Goal: Information Seeking & Learning: Learn about a topic

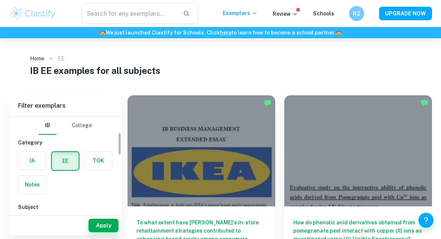
scroll to position [66, 0]
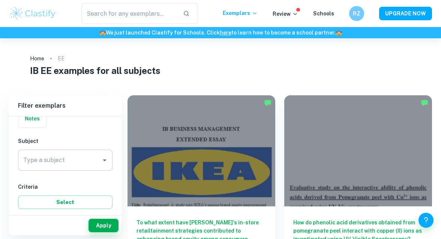
click at [82, 155] on input "Type a subject" at bounding box center [59, 160] width 77 height 14
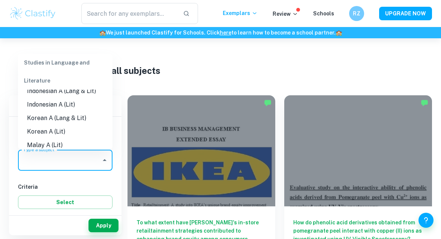
scroll to position [198, 0]
click at [120, 19] on input "text" at bounding box center [128, 13] width 95 height 21
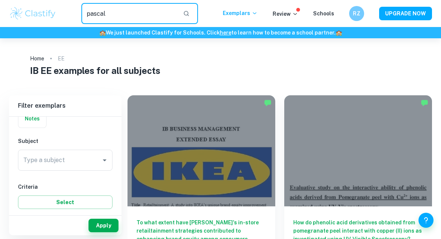
type input "pascal"
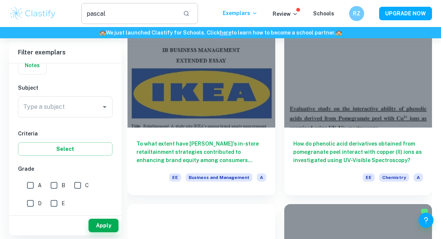
scroll to position [79, 0]
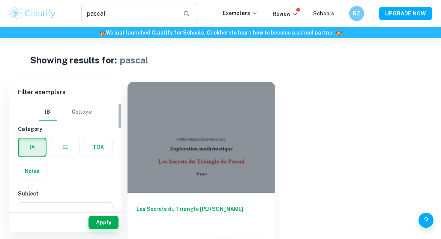
click at [70, 146] on label "button" at bounding box center [65, 147] width 28 height 18
click at [0, 0] on input "radio" at bounding box center [0, 0] width 0 height 0
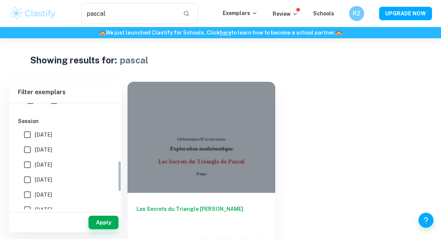
scroll to position [195, 0]
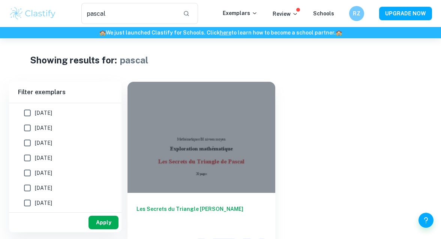
click at [100, 224] on button "Apply" at bounding box center [104, 223] width 30 height 14
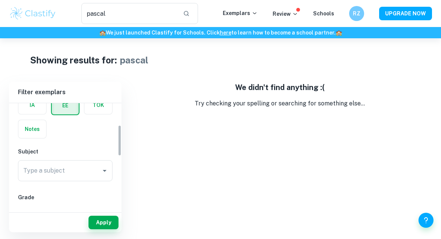
scroll to position [94, 0]
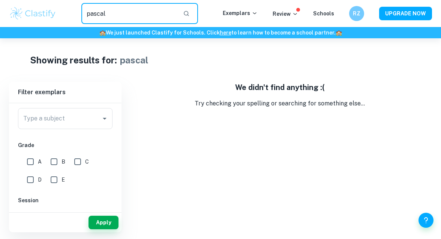
click at [117, 12] on input "pascal" at bounding box center [128, 13] width 95 height 21
click at [108, 222] on button "Apply" at bounding box center [104, 223] width 30 height 14
type input "pascal"
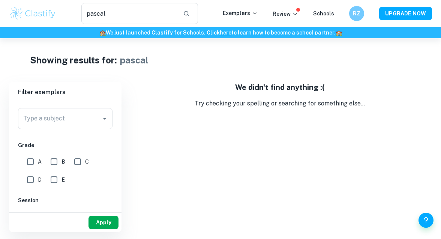
click at [108, 222] on button "Apply" at bounding box center [104, 223] width 30 height 14
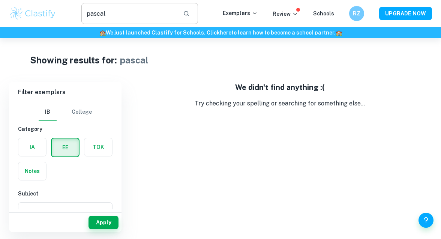
click at [130, 14] on input "pascal" at bounding box center [128, 13] width 95 height 21
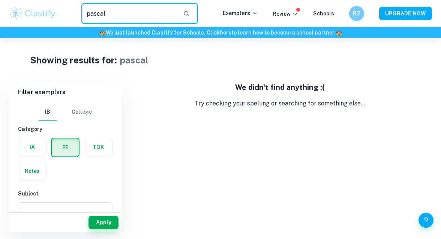
click at [130, 14] on input "pascal" at bounding box center [128, 13] width 95 height 21
type input "e"
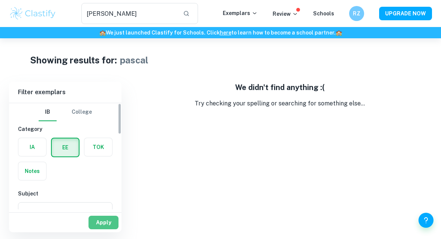
click at [100, 226] on button "Apply" at bounding box center [104, 223] width 30 height 14
click at [122, 14] on input "pascal" at bounding box center [128, 13] width 95 height 21
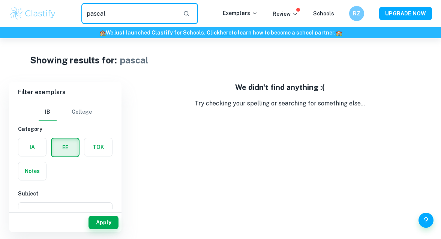
click at [122, 14] on input "pascal" at bounding box center [128, 13] width 95 height 21
type input "lucas"
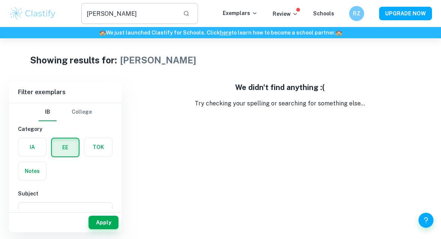
click at [122, 14] on input "lucas" at bounding box center [128, 13] width 95 height 21
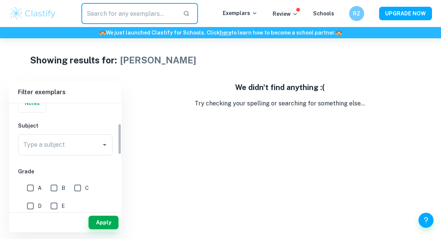
scroll to position [69, 0]
click at [82, 138] on input "Type a subject" at bounding box center [59, 144] width 77 height 14
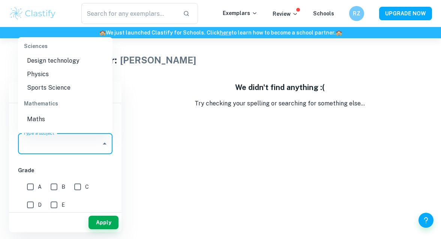
scroll to position [904, 0]
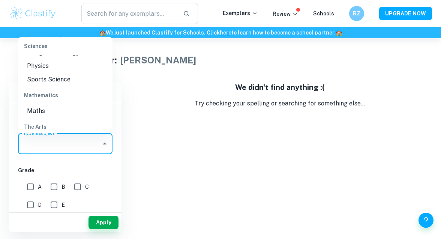
click at [69, 110] on li "Maths" at bounding box center [65, 111] width 95 height 14
type input "Maths"
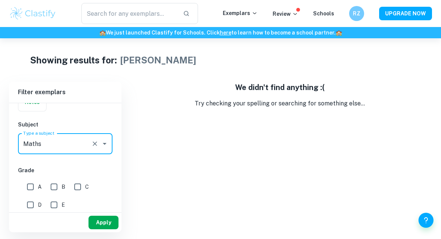
click at [101, 225] on button "Apply" at bounding box center [104, 223] width 30 height 14
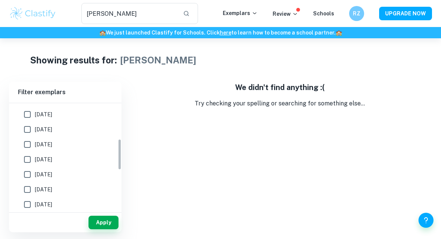
scroll to position [111, 0]
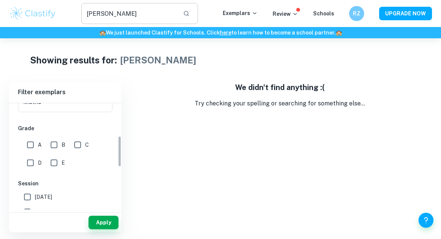
click at [129, 11] on input "lucas" at bounding box center [128, 13] width 95 height 21
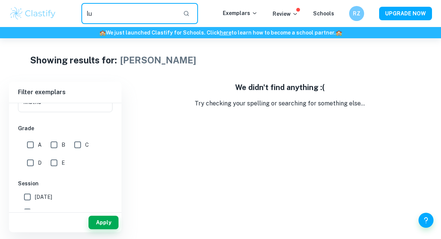
type input "l"
click at [166, 150] on div "We didn't find anything :( Try checking your spelling or searching for somethin…" at bounding box center [280, 157] width 305 height 150
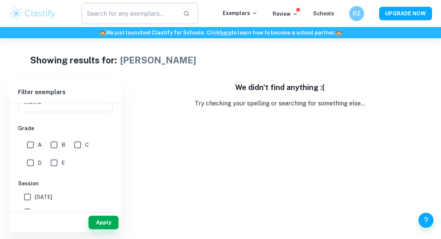
click at [193, 14] on button "button" at bounding box center [186, 13] width 13 height 13
click at [105, 226] on button "Apply" at bounding box center [104, 223] width 30 height 14
type input "lucas"
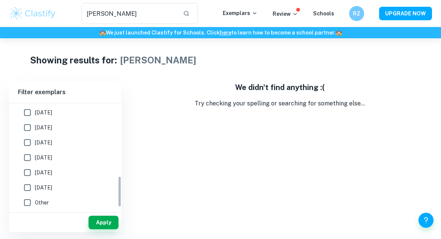
scroll to position [203, 0]
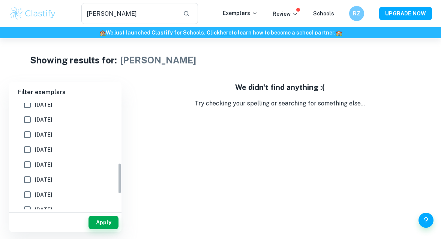
click at [38, 15] on img at bounding box center [33, 13] width 48 height 15
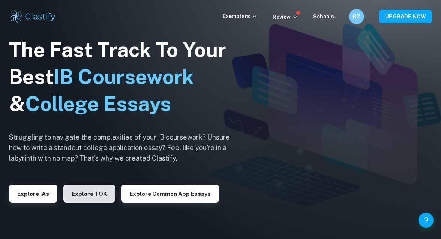
click at [96, 188] on button "Explore TOK" at bounding box center [89, 194] width 52 height 18
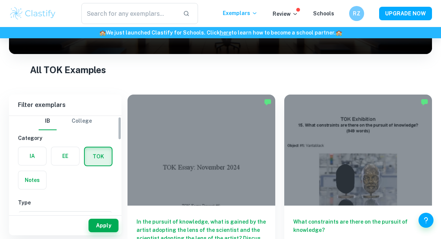
scroll to position [4, 0]
click at [76, 157] on label "button" at bounding box center [65, 156] width 28 height 18
click at [0, 0] on input "radio" at bounding box center [0, 0] width 0 height 0
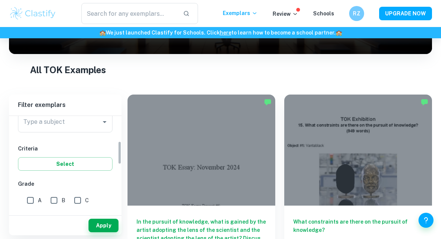
scroll to position [102, 0]
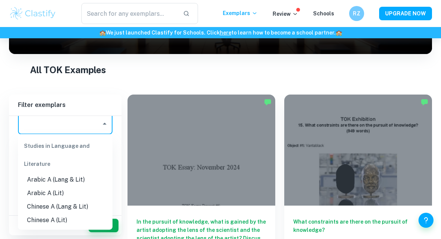
click at [73, 123] on input "Type a subject" at bounding box center [59, 124] width 77 height 14
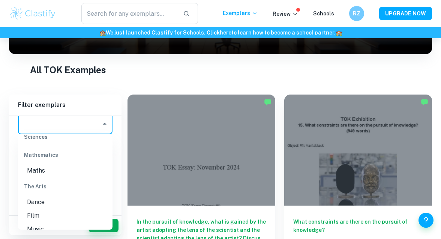
scroll to position [953, 0]
click at [59, 157] on li "Maths" at bounding box center [65, 159] width 95 height 14
type input "Maths"
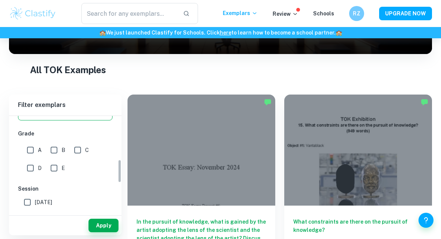
scroll to position [203, 0]
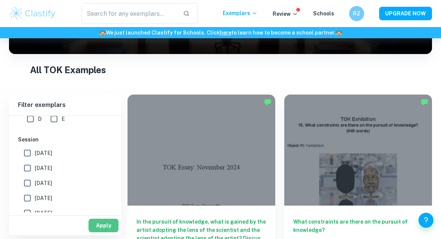
click at [100, 221] on button "Apply" at bounding box center [104, 226] width 30 height 14
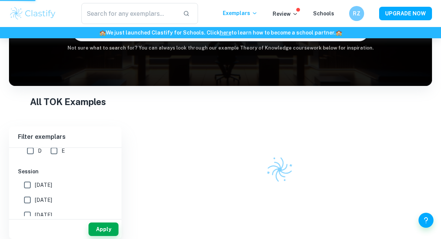
scroll to position [89, 0]
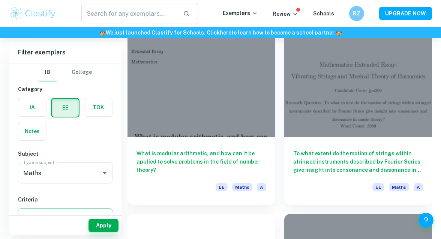
scroll to position [449, 0]
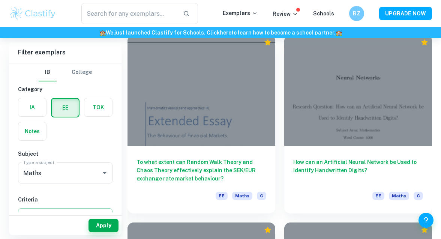
scroll to position [1203, 0]
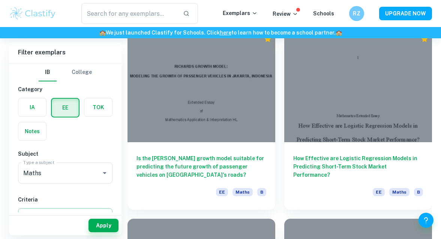
scroll to position [1375, 0]
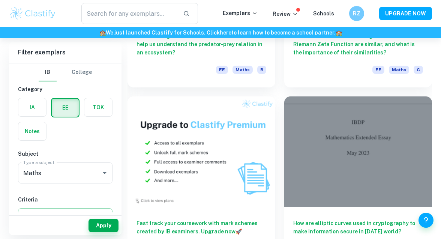
scroll to position [2053, 0]
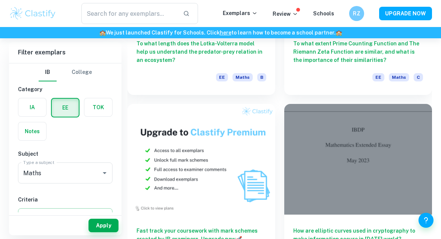
click at [434, 111] on div "Home EE Maths IB Maths EE examples Filter Filter exemplars IB College Category …" at bounding box center [220, 179] width 441 height 4389
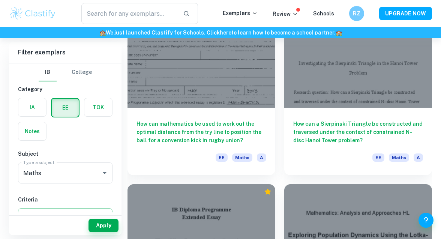
scroll to position [4034, 0]
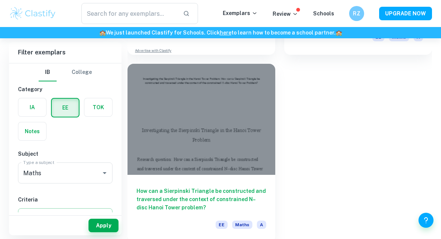
scroll to position [6405, 0]
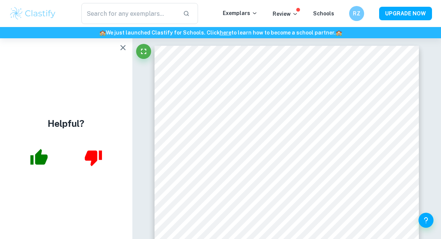
click at [123, 47] on icon "button" at bounding box center [123, 47] width 9 height 9
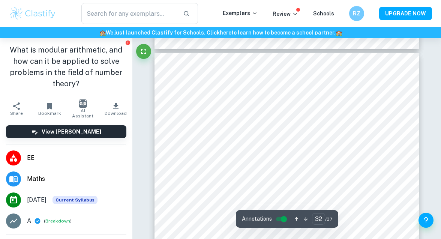
scroll to position [11977, 0]
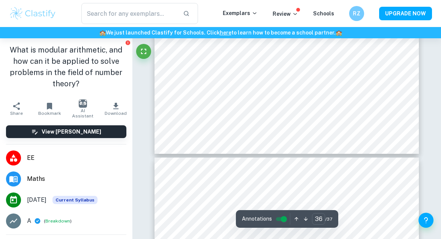
type input "37"
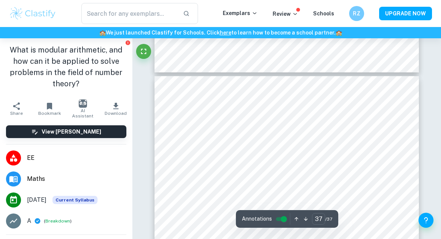
scroll to position [13892, 0]
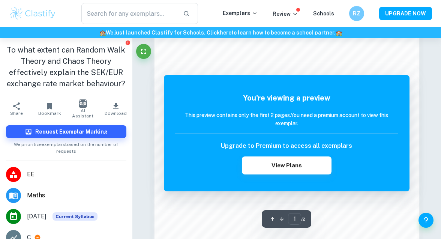
scroll to position [393, 0]
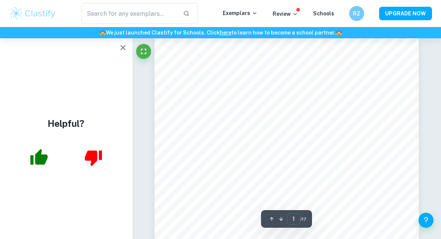
scroll to position [131, 0]
click at [123, 51] on icon "button" at bounding box center [123, 47] width 9 height 9
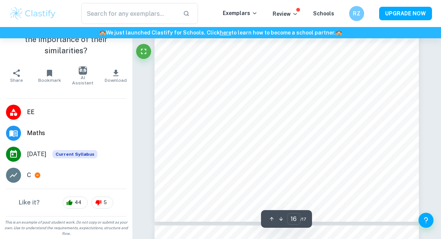
scroll to position [6034, 0]
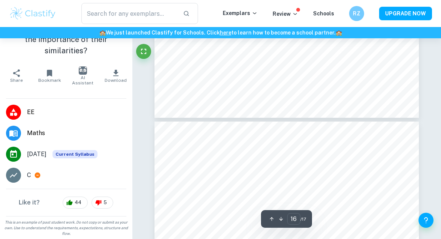
type input "17"
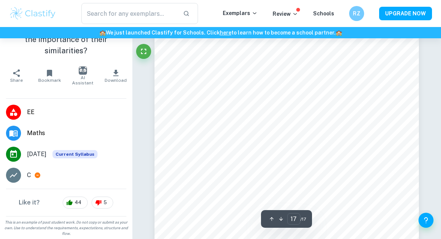
scroll to position [6275, 0]
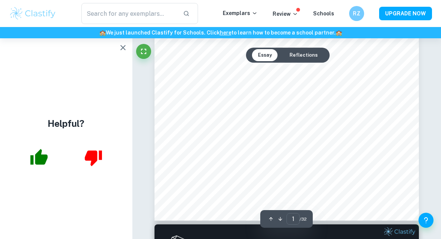
click at [296, 60] on button "Reflections" at bounding box center [304, 55] width 40 height 12
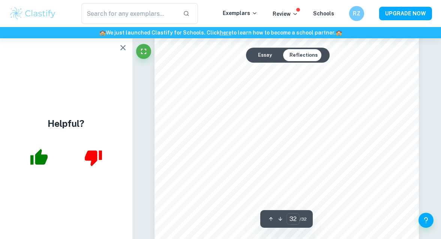
scroll to position [11793, 0]
click at [265, 55] on button "Essay" at bounding box center [265, 55] width 26 height 12
click at [124, 43] on icon "button" at bounding box center [123, 47] width 9 height 9
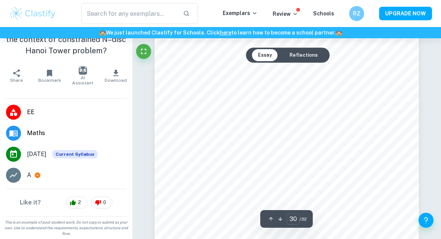
scroll to position [11243, 0]
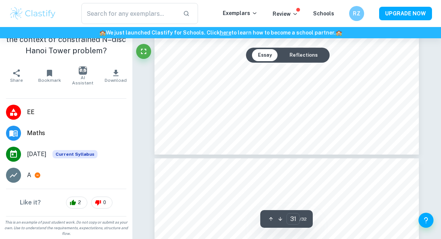
type input "32"
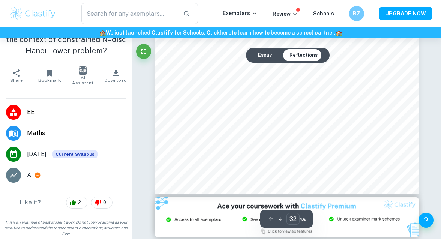
scroll to position [12199, 0]
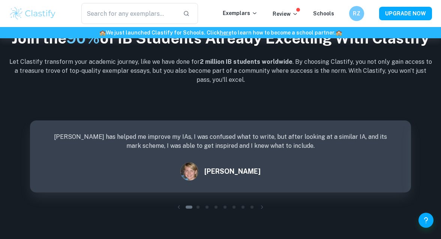
scroll to position [942, 0]
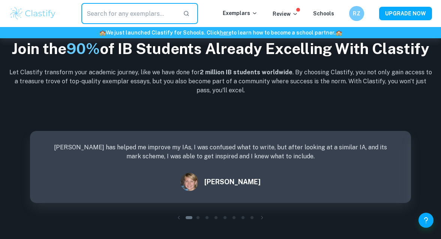
click at [115, 8] on input "text" at bounding box center [128, 13] width 95 height 21
click at [188, 14] on icon "button" at bounding box center [186, 13] width 7 height 7
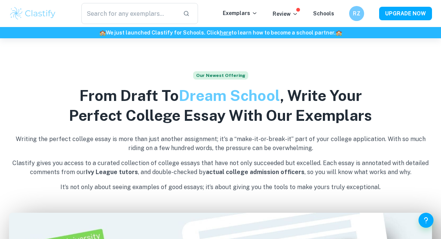
scroll to position [135, 0]
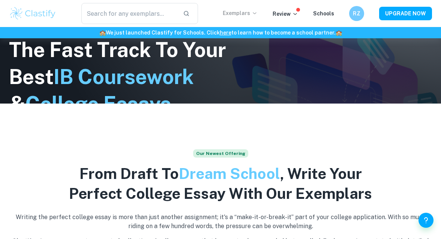
click at [248, 13] on p "Exemplars" at bounding box center [240, 13] width 35 height 8
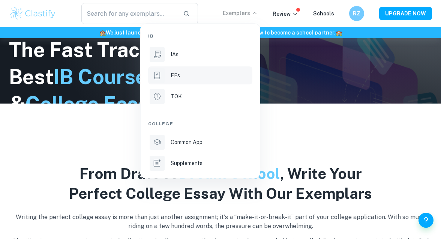
click at [170, 74] on li "EEs" at bounding box center [200, 75] width 104 height 18
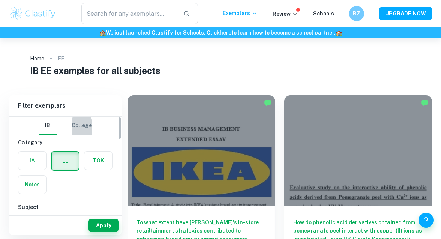
click at [82, 130] on button "College" at bounding box center [82, 126] width 20 height 18
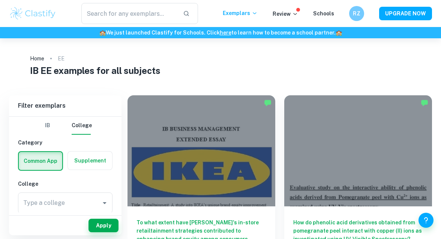
click at [43, 127] on button "IB" at bounding box center [48, 126] width 18 height 18
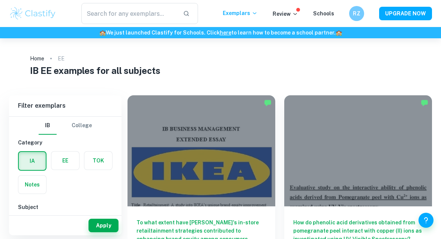
click at [59, 154] on label "button" at bounding box center [65, 161] width 28 height 18
click at [0, 0] on input "radio" at bounding box center [0, 0] width 0 height 0
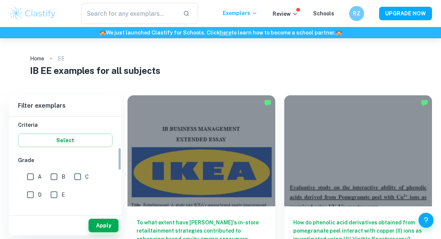
scroll to position [128, 0]
click at [57, 139] on button "Select" at bounding box center [65, 141] width 95 height 14
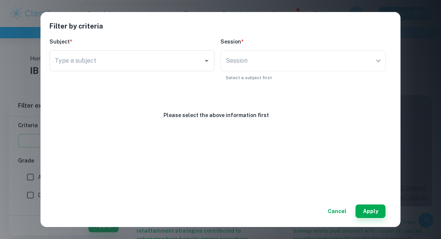
click at [20, 143] on div "Filter by criteria Subject * Type a subject Type a subject Session * Session ​ …" at bounding box center [220, 119] width 441 height 239
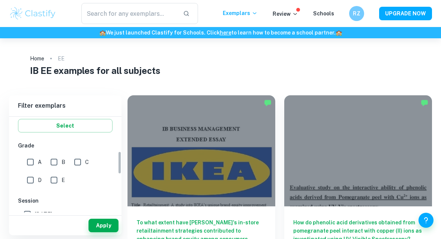
scroll to position [143, 0]
click at [55, 180] on input "E" at bounding box center [54, 180] width 15 height 15
click at [101, 222] on button "Apply" at bounding box center [104, 226] width 30 height 14
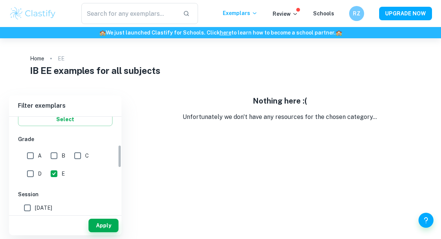
scroll to position [168, 0]
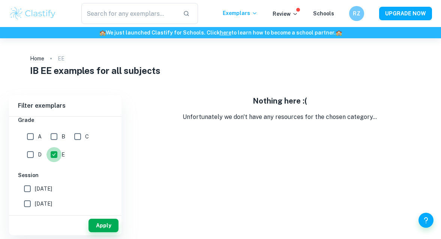
click at [56, 155] on input "E" at bounding box center [54, 154] width 15 height 15
checkbox input "false"
click at [32, 152] on input "D" at bounding box center [30, 154] width 15 height 15
checkbox input "true"
click at [101, 227] on button "Apply" at bounding box center [104, 226] width 30 height 14
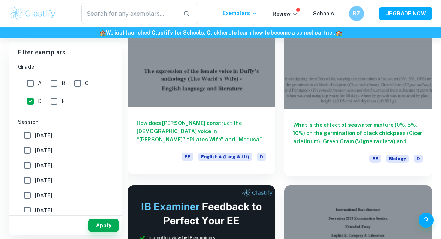
scroll to position [100, 0]
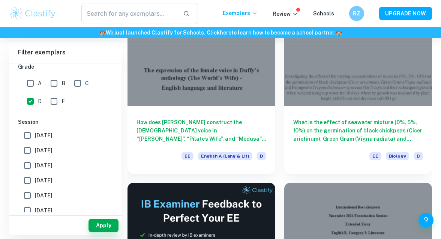
click at [279, 152] on div "What is the effect of seawater mixture (0%, 5%, 10%) on the germination of blac…" at bounding box center [353, 80] width 157 height 188
click at [279, 116] on div "What is the effect of seawater mixture (0%, 5%, 10%) on the germination of blac…" at bounding box center [353, 80] width 157 height 188
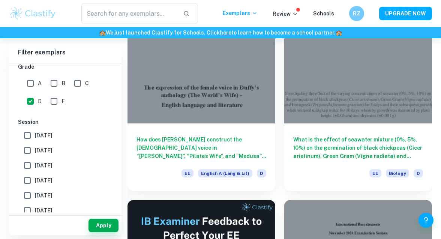
scroll to position [83, 0]
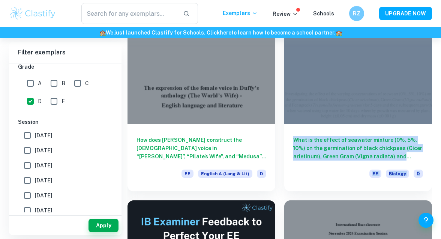
click at [279, 128] on div "What is the effect of seawater mixture (0%, 5%, 10%) on the germination of blac…" at bounding box center [353, 98] width 157 height 188
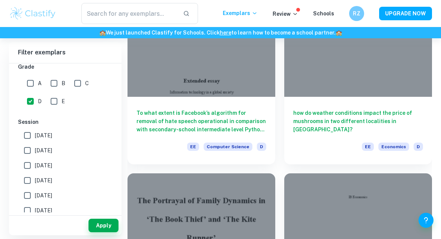
scroll to position [1422, 0]
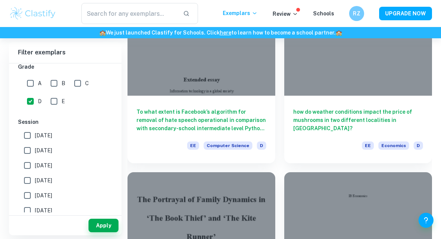
click at [283, 135] on div "how do weather conditions impact the price of mushrooms in two different locali…" at bounding box center [353, 70] width 157 height 188
click at [282, 134] on div "how do weather conditions impact the price of mushrooms in two different locali…" at bounding box center [353, 70] width 157 height 188
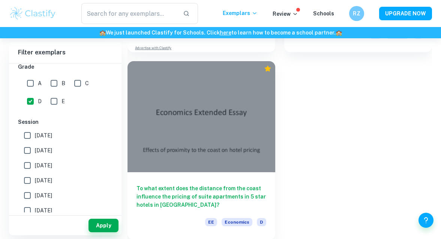
scroll to position [1905, 0]
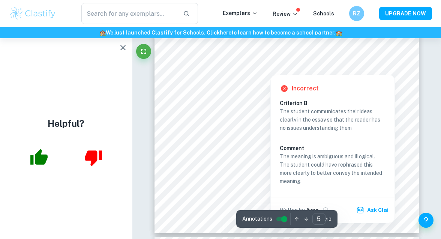
scroll to position [1629, 0]
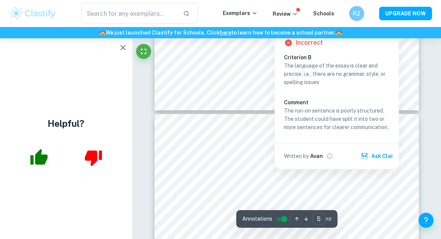
type input "6"
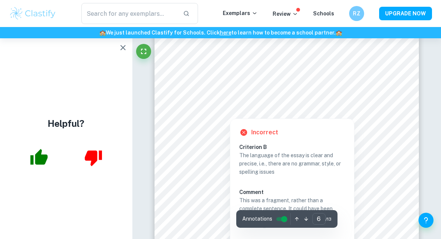
scroll to position [1937, 0]
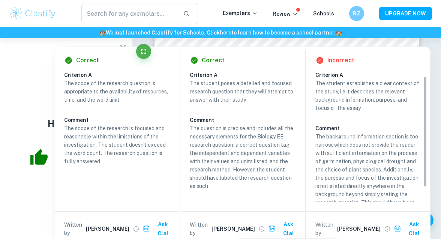
scroll to position [24, 0]
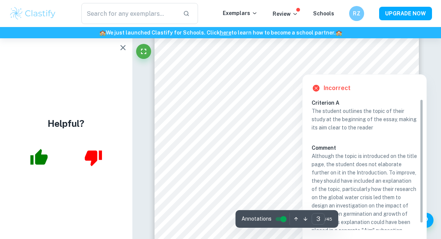
scroll to position [7, 0]
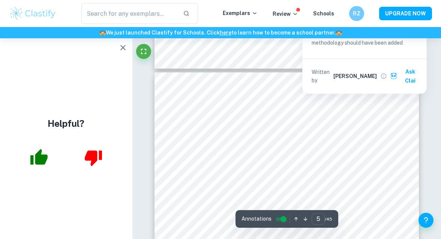
scroll to position [1571, 0]
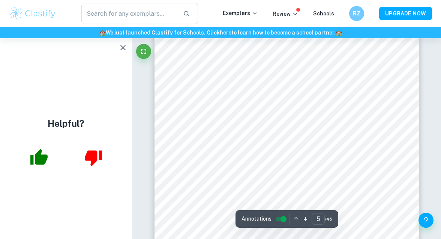
scroll to position [1640, 0]
type input "11"
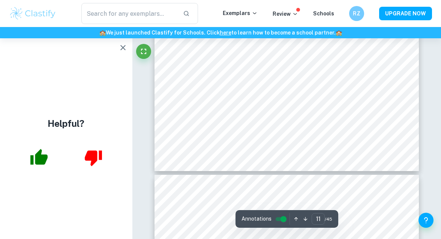
scroll to position [4159, 0]
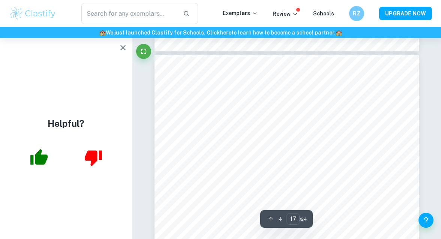
scroll to position [6256, 0]
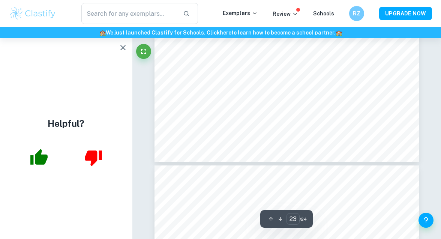
type input "24"
